Goal: Task Accomplishment & Management: Manage account settings

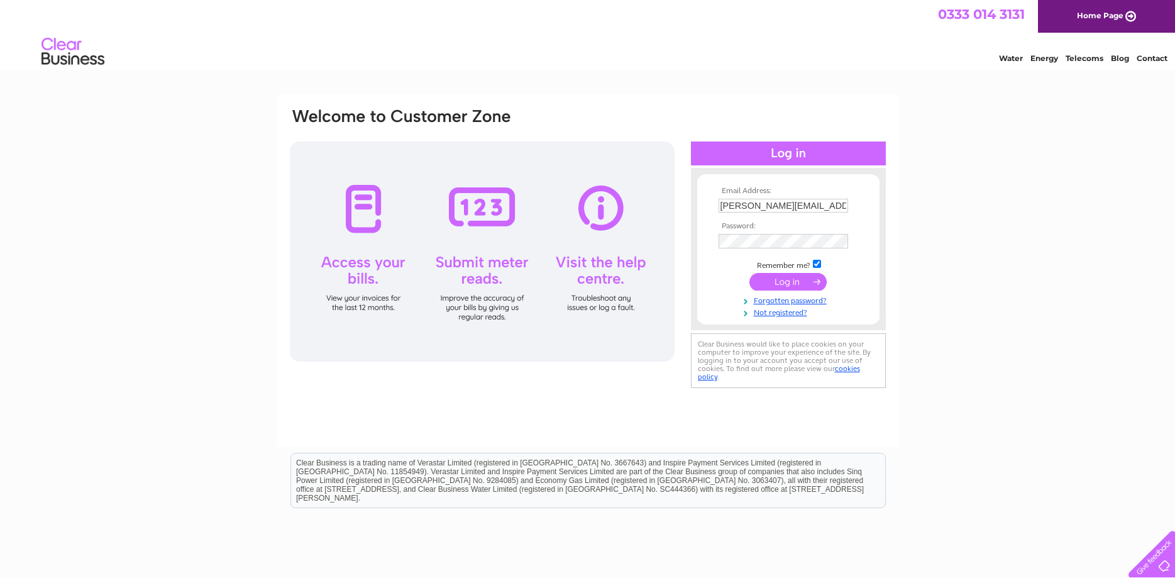
click at [775, 287] on input "submit" at bounding box center [787, 282] width 77 height 18
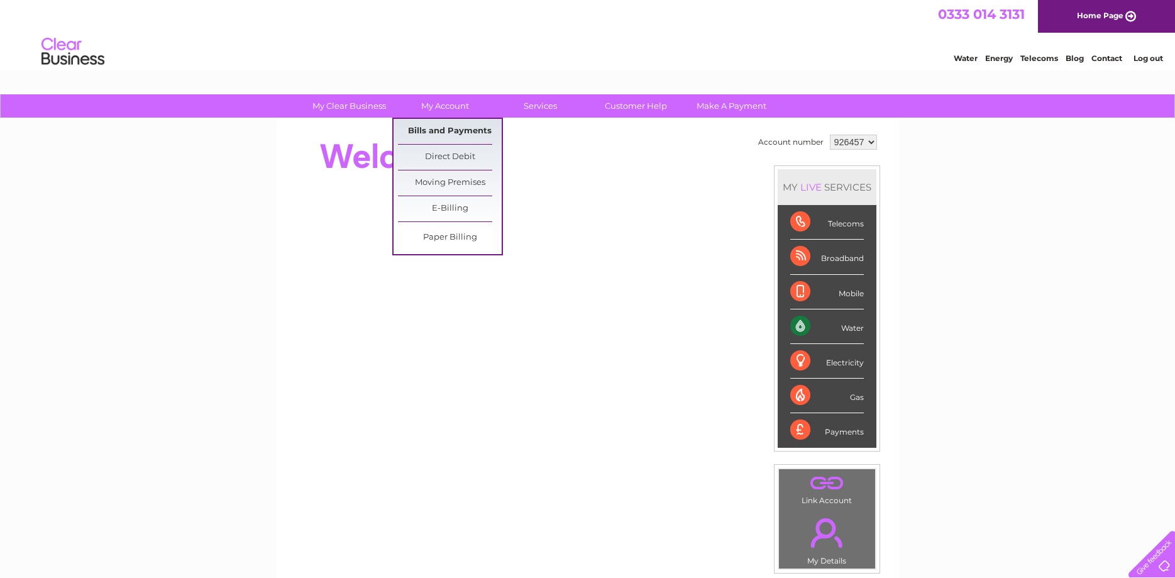
click at [442, 131] on link "Bills and Payments" at bounding box center [450, 131] width 104 height 25
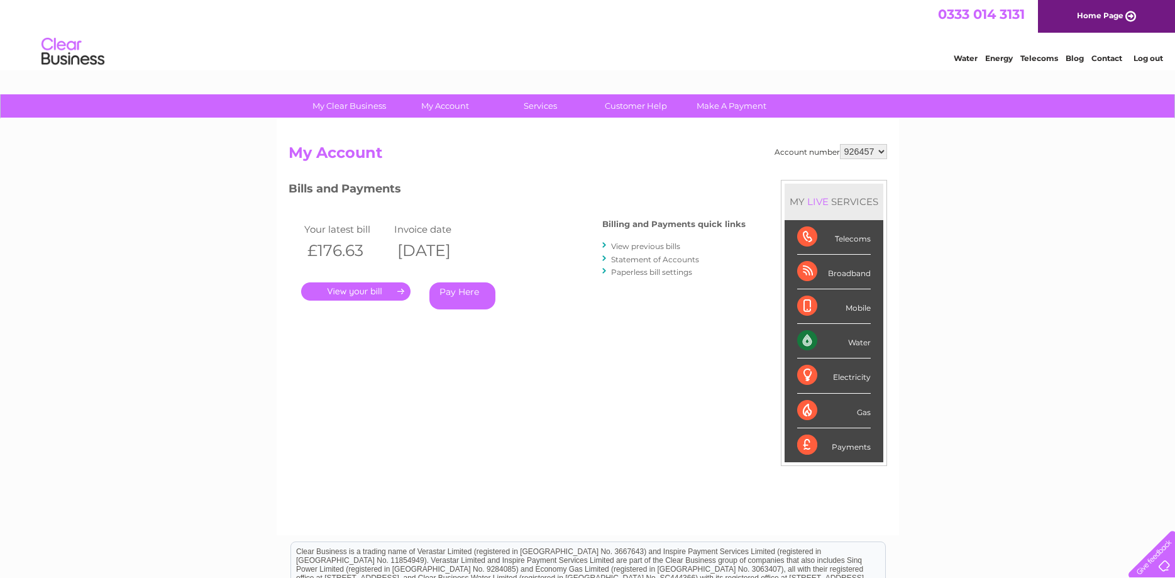
click at [373, 297] on link "." at bounding box center [355, 291] width 109 height 18
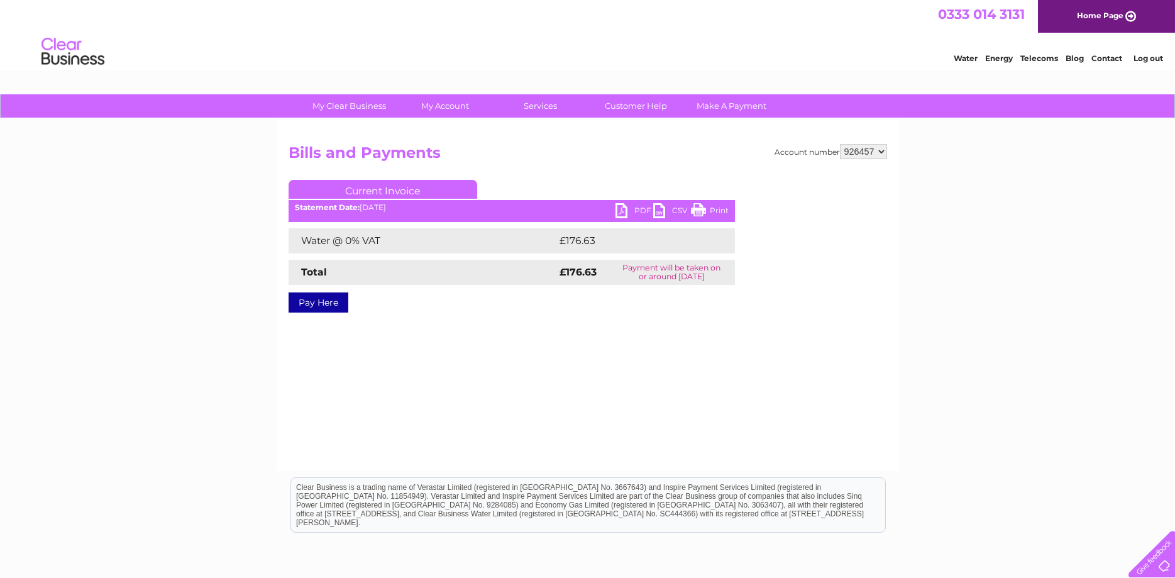
click at [628, 207] on link "PDF" at bounding box center [634, 212] width 38 height 18
click at [986, 255] on div "My Clear Business Login Details My Details My Preferences Link Account My Accou…" at bounding box center [587, 389] width 1175 height 591
click at [1135, 65] on li "Log out" at bounding box center [1148, 58] width 38 height 16
click at [1153, 55] on li "Log out" at bounding box center [1148, 58] width 38 height 16
click at [1153, 60] on link "Log out" at bounding box center [1148, 57] width 30 height 9
